Goal: Find contact information: Find contact information

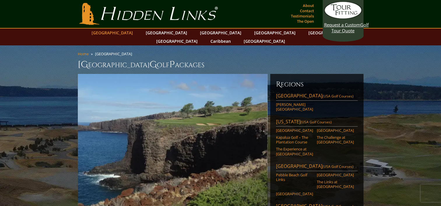
click at [124, 32] on link "[GEOGRAPHIC_DATA]" at bounding box center [112, 33] width 47 height 8
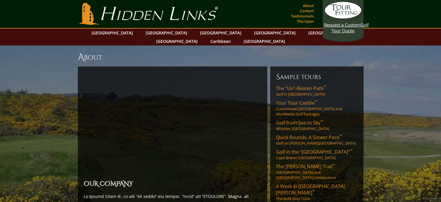
click at [310, 11] on link "Contact" at bounding box center [306, 11] width 17 height 8
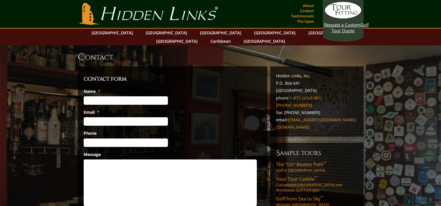
scroll to position [87, 0]
